Goal: Task Accomplishment & Management: Manage account settings

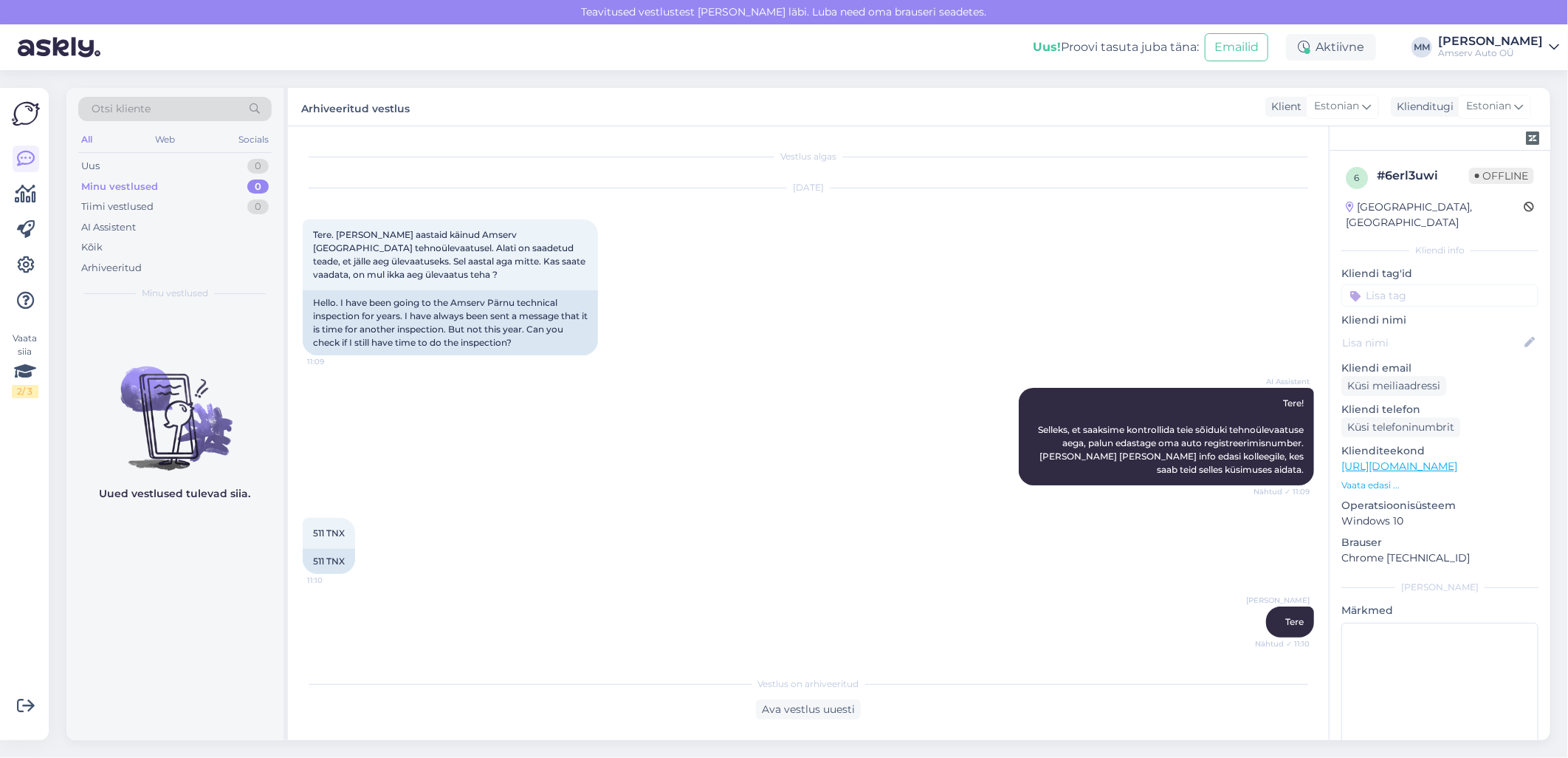
scroll to position [656, 0]
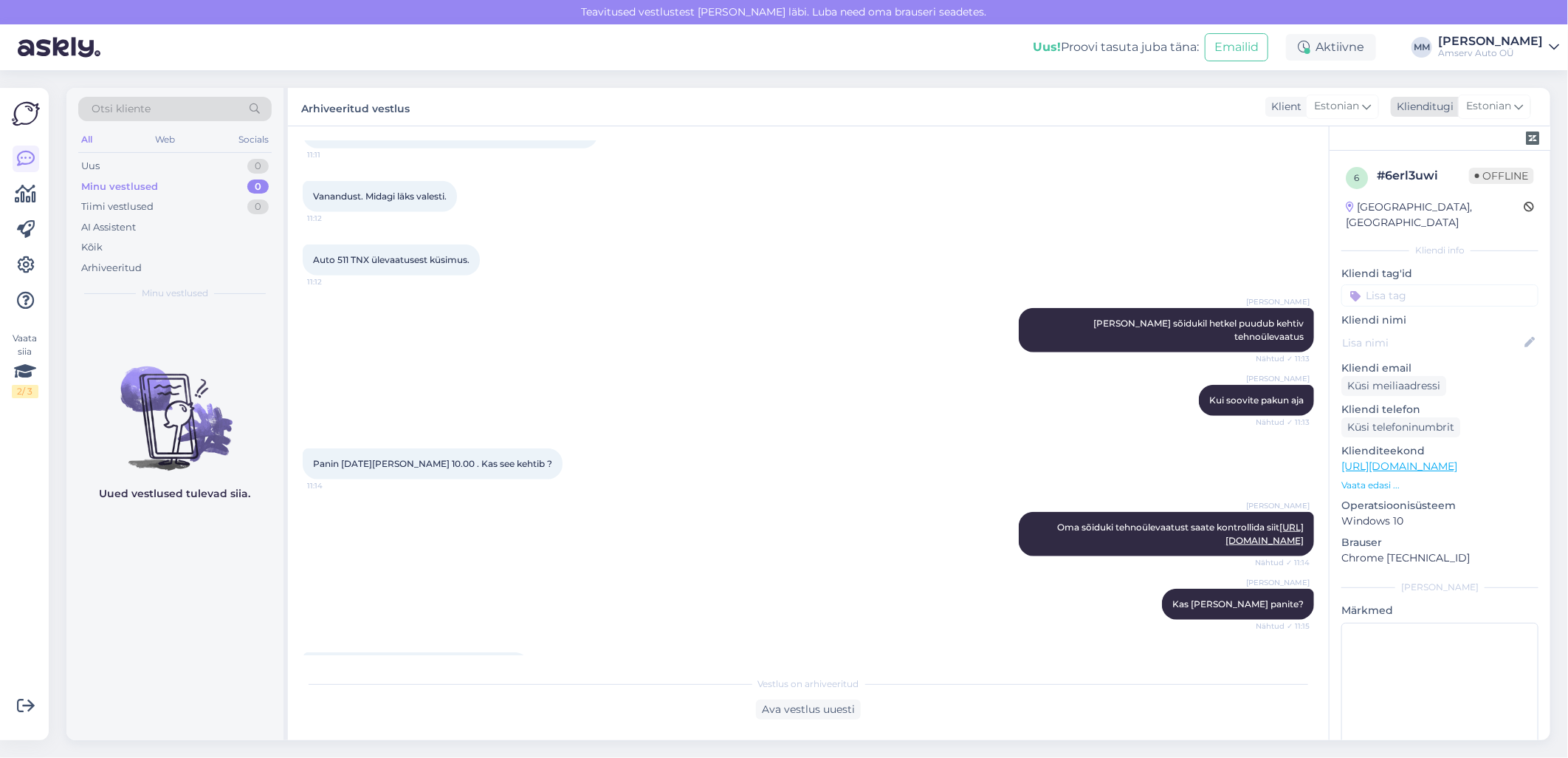
click at [1517, 101] on icon at bounding box center [1518, 106] width 9 height 16
click at [1522, 99] on icon at bounding box center [1518, 106] width 9 height 16
click at [1553, 47] on icon at bounding box center [1554, 47] width 10 height 12
click at [1552, 47] on icon at bounding box center [1554, 47] width 10 height 12
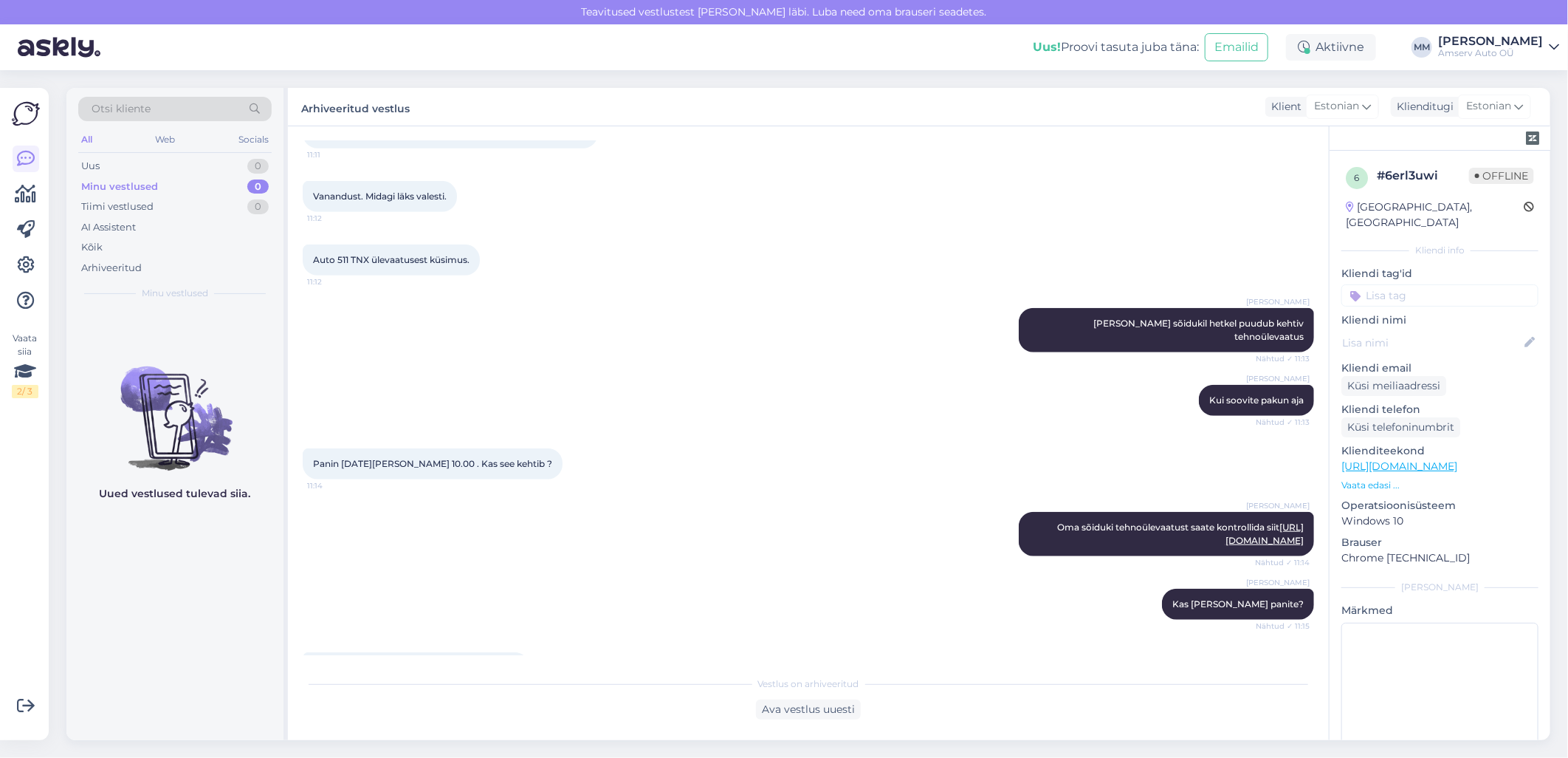
click at [1552, 47] on icon at bounding box center [1554, 47] width 10 height 12
click at [1426, 148] on div "Logi välja" at bounding box center [1427, 151] width 262 height 27
